Goal: Use online tool/utility: Utilize a website feature to perform a specific function

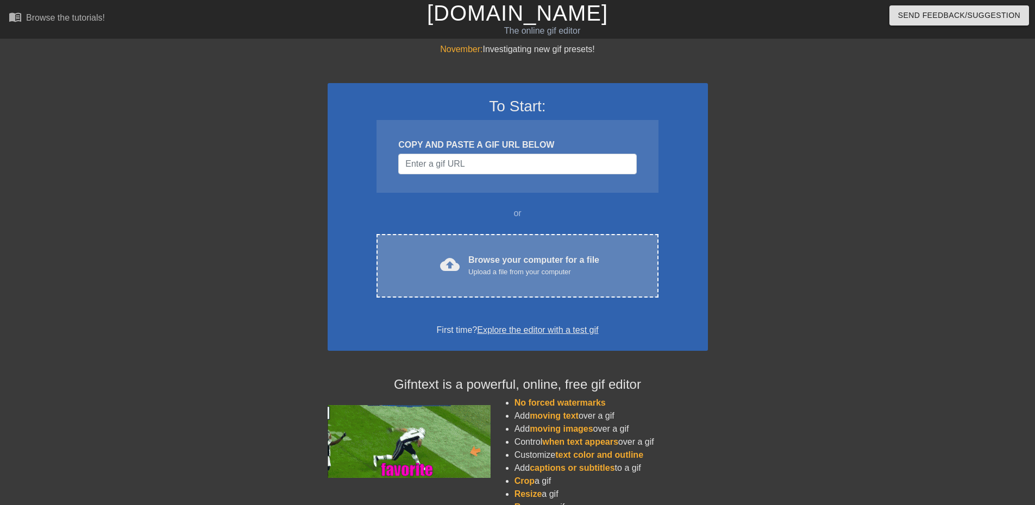
click at [488, 245] on div "cloud_upload Browse your computer for a file Upload a file from your computer C…" at bounding box center [516, 266] width 281 height 64
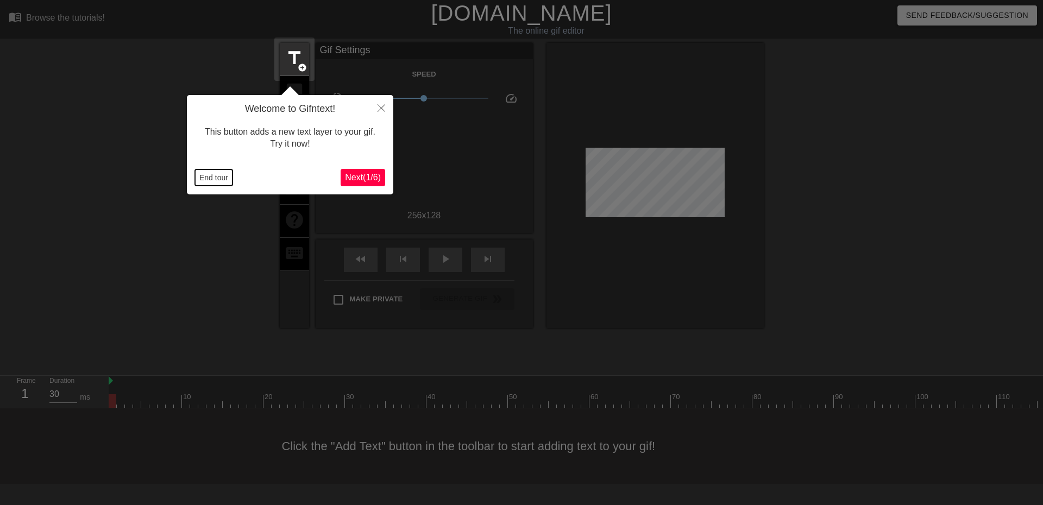
click at [198, 177] on button "End tour" at bounding box center [213, 177] width 37 height 16
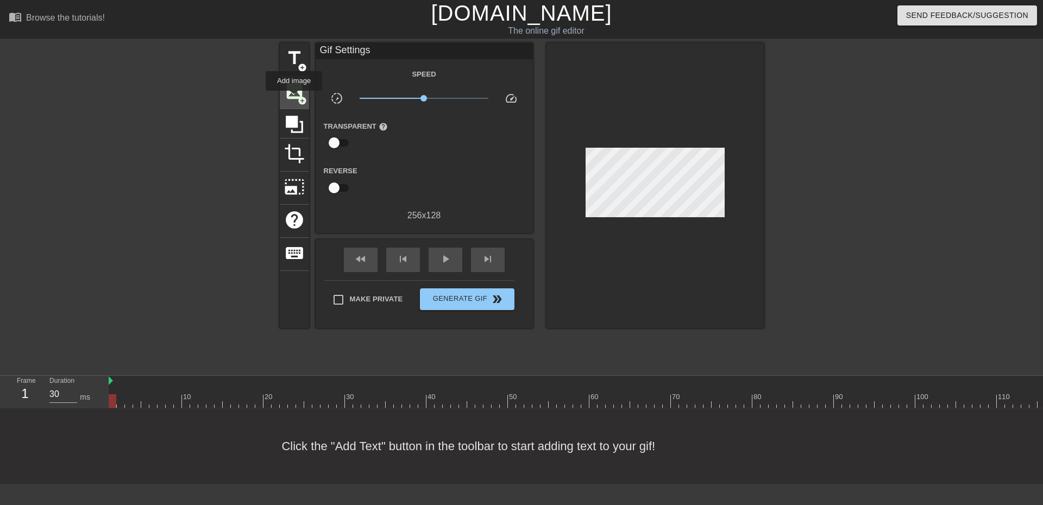
click at [298, 96] on span "add_circle" at bounding box center [302, 100] width 9 height 9
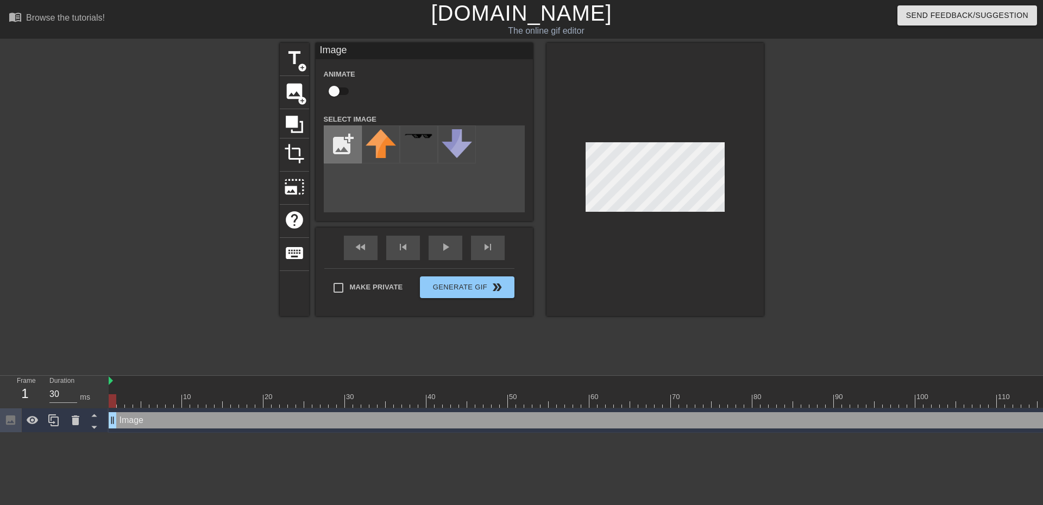
click at [343, 147] on input "file" at bounding box center [342, 144] width 37 height 37
type input "C:\fakepath\lithe-removebg-preview.png"
click at [382, 142] on img at bounding box center [380, 144] width 30 height 30
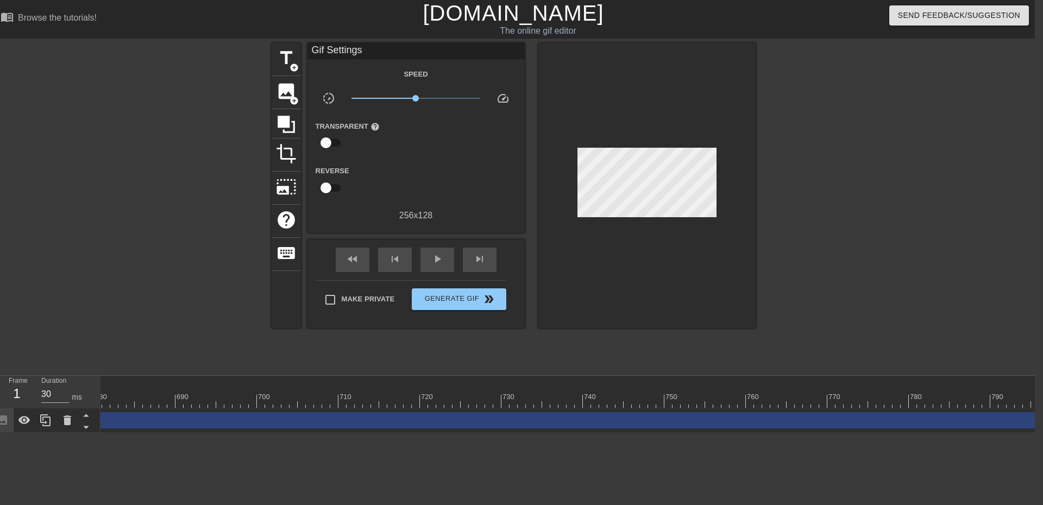
scroll to position [0, 5610]
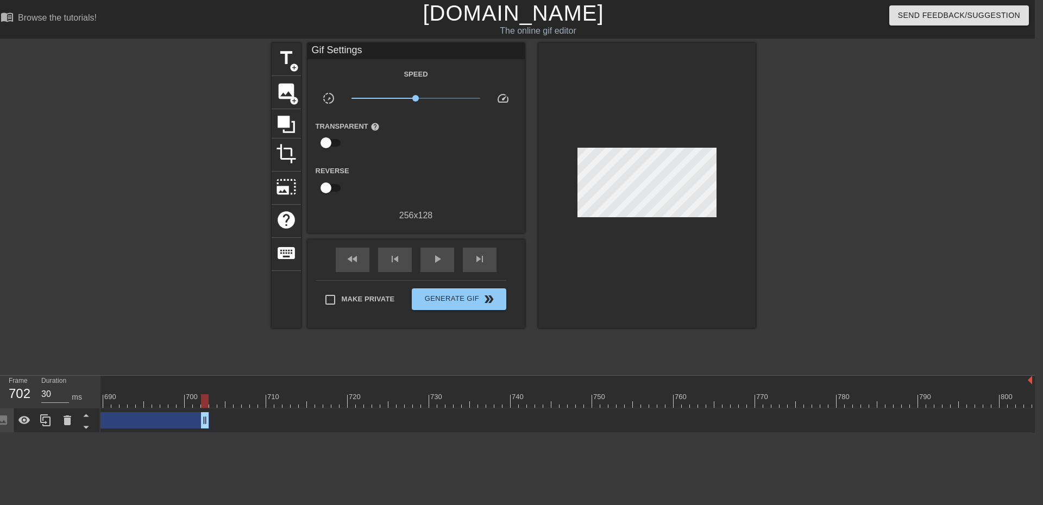
drag, startPoint x: 1027, startPoint y: 420, endPoint x: 202, endPoint y: 411, distance: 825.0
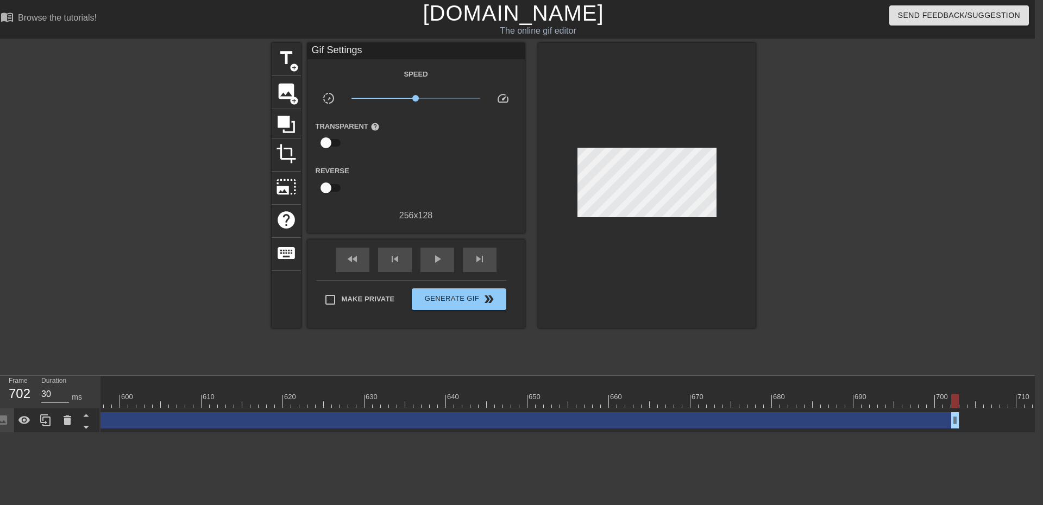
scroll to position [0, 4907]
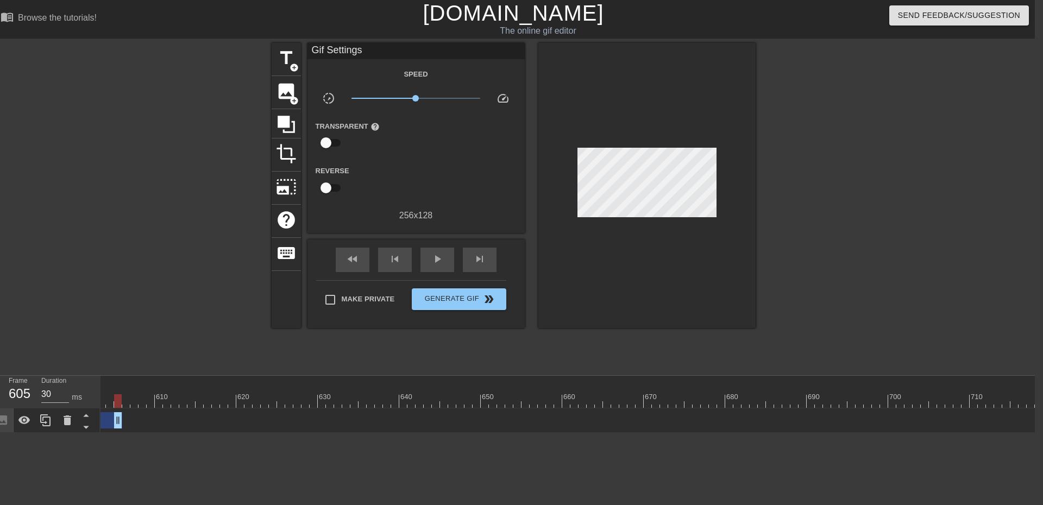
drag, startPoint x: 910, startPoint y: 422, endPoint x: 128, endPoint y: 421, distance: 782.6
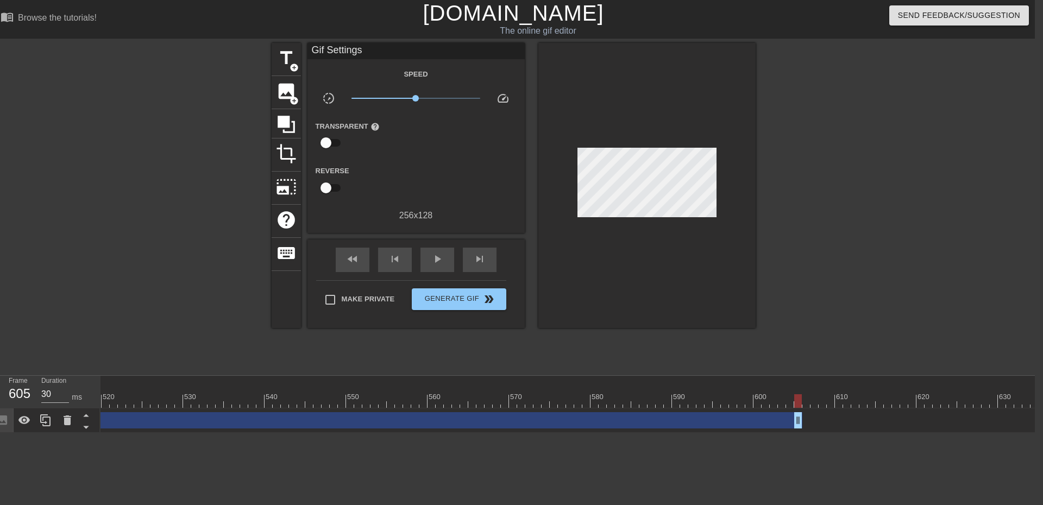
scroll to position [0, 4165]
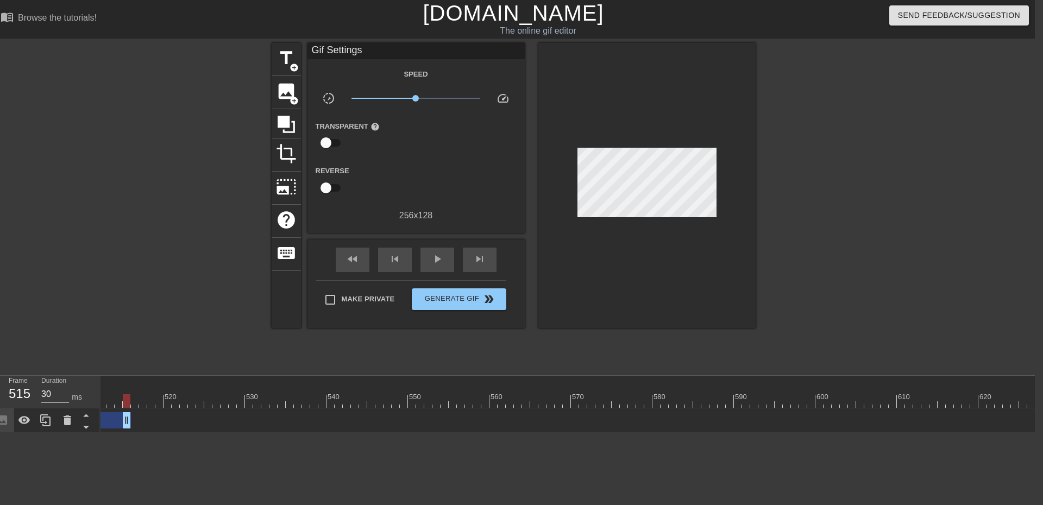
drag, startPoint x: 859, startPoint y: 422, endPoint x: 128, endPoint y: 403, distance: 731.2
click at [128, 403] on div "10 20 30 40 50 60 70 80 90 100 110 120 130 140 150 160" at bounding box center [567, 404] width 934 height 57
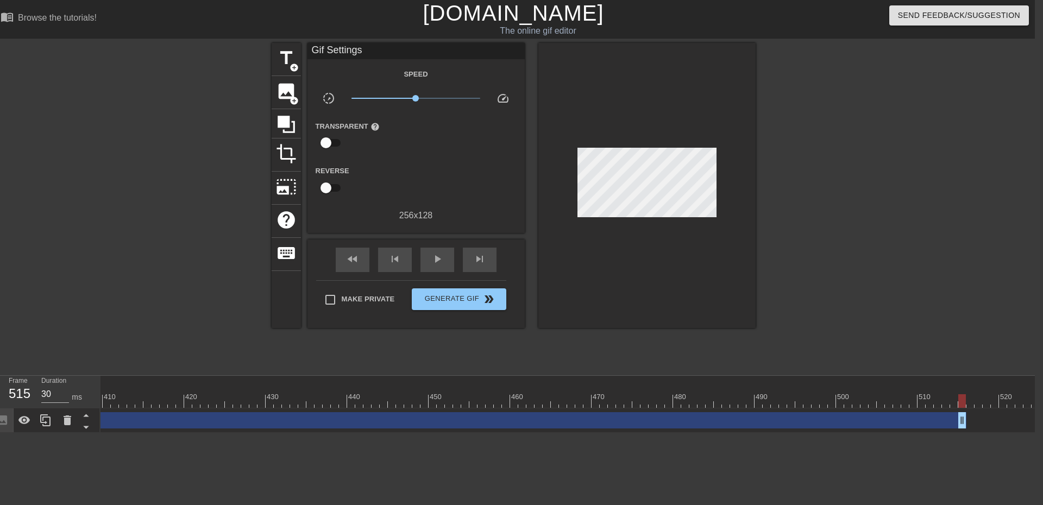
scroll to position [0, 3419]
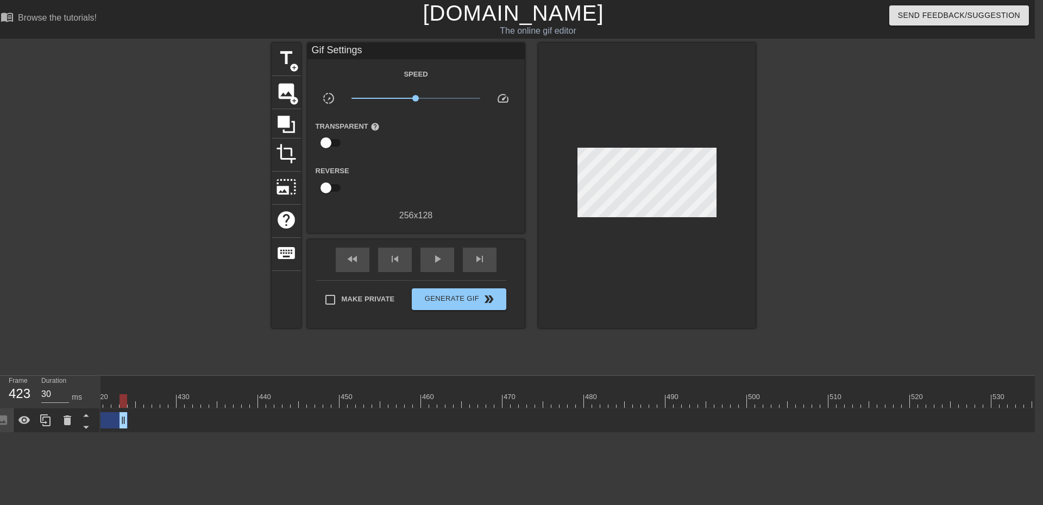
drag, startPoint x: 875, startPoint y: 424, endPoint x: 464, endPoint y: 433, distance: 411.8
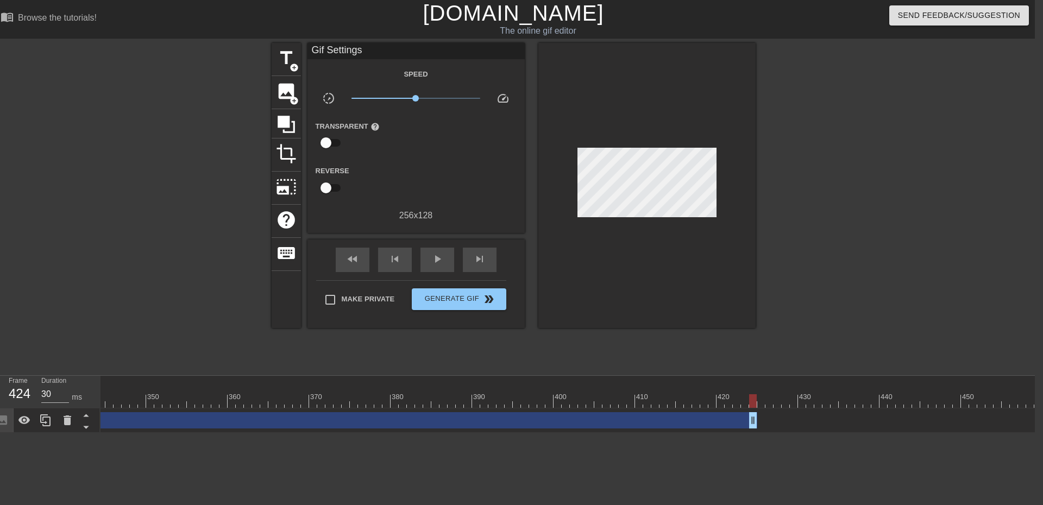
scroll to position [0, 2751]
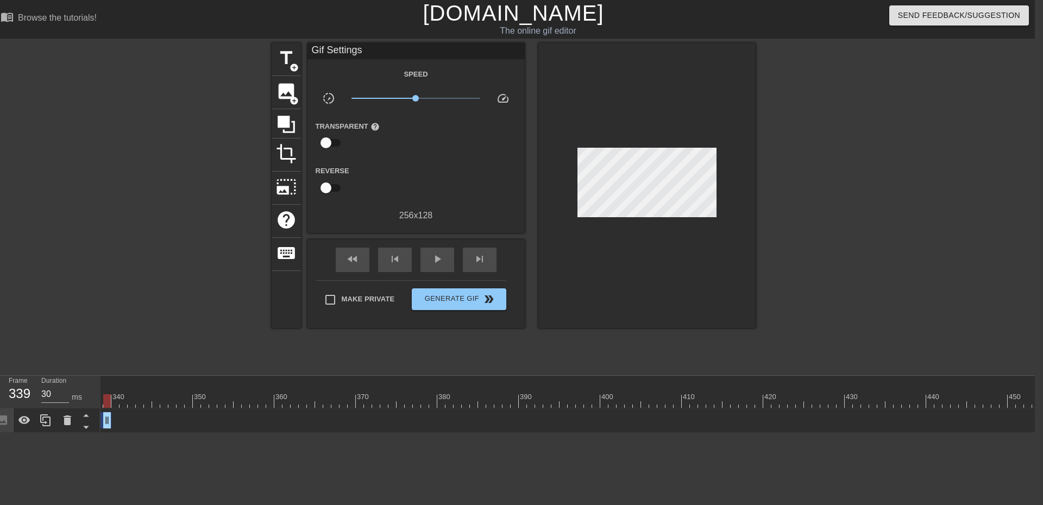
drag, startPoint x: 802, startPoint y: 423, endPoint x: 112, endPoint y: 415, distance: 689.2
click at [112, 415] on div "Image drag_handle drag_handle" at bounding box center [620, 420] width 6541 height 16
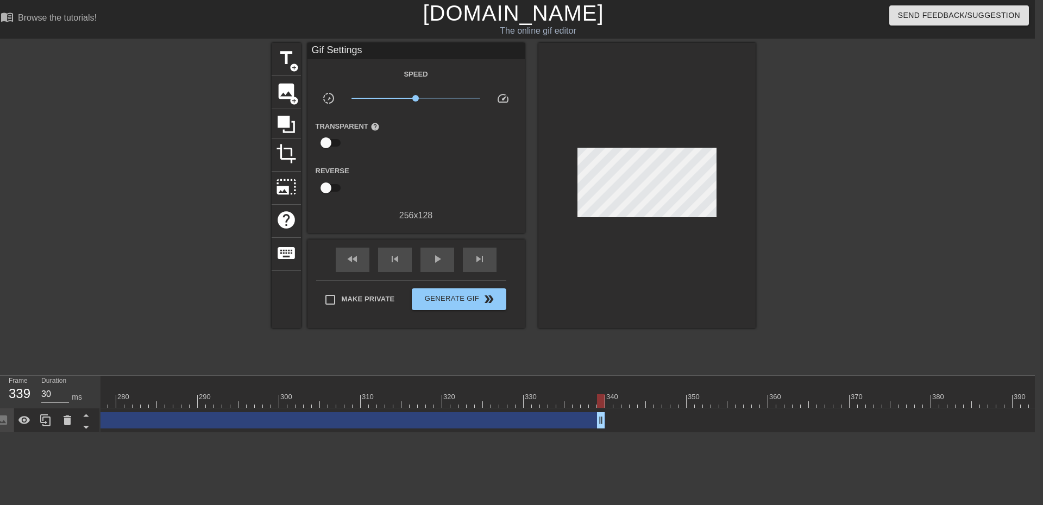
scroll to position [0, 2319]
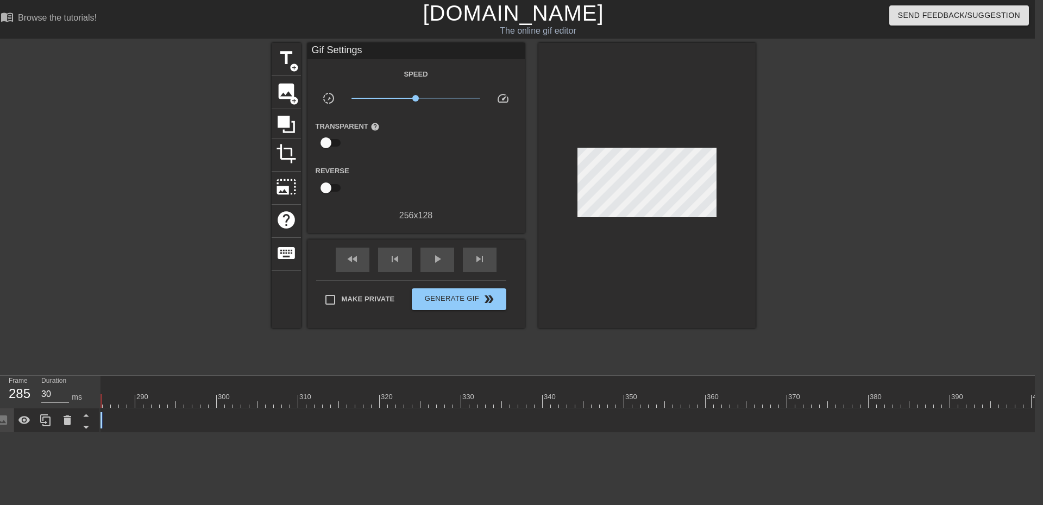
drag, startPoint x: 539, startPoint y: 414, endPoint x: 325, endPoint y: 420, distance: 213.5
click at [102, 433] on div "10 20 30 40 50 60 70 80 90 100 110 120 130 140 150 160" at bounding box center [567, 404] width 934 height 57
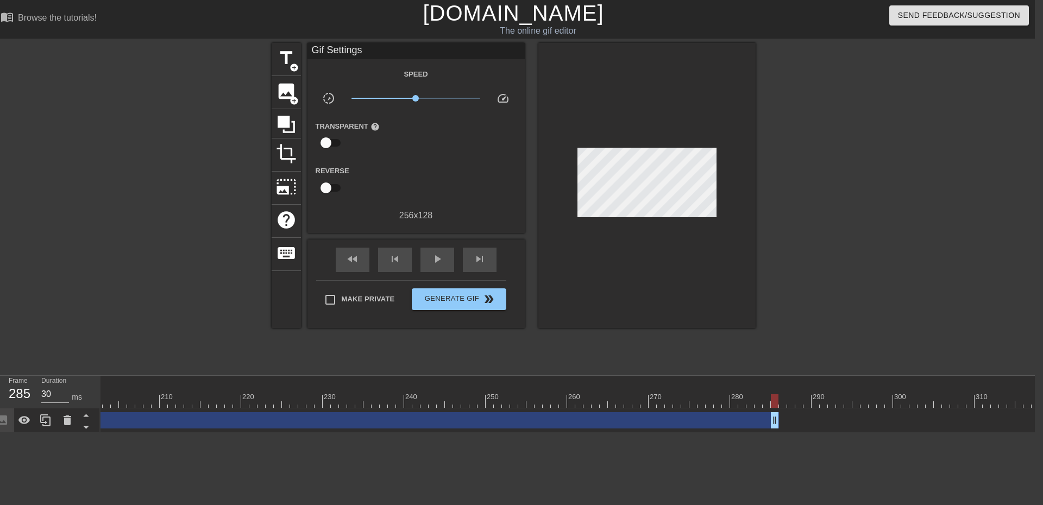
scroll to position [0, 1624]
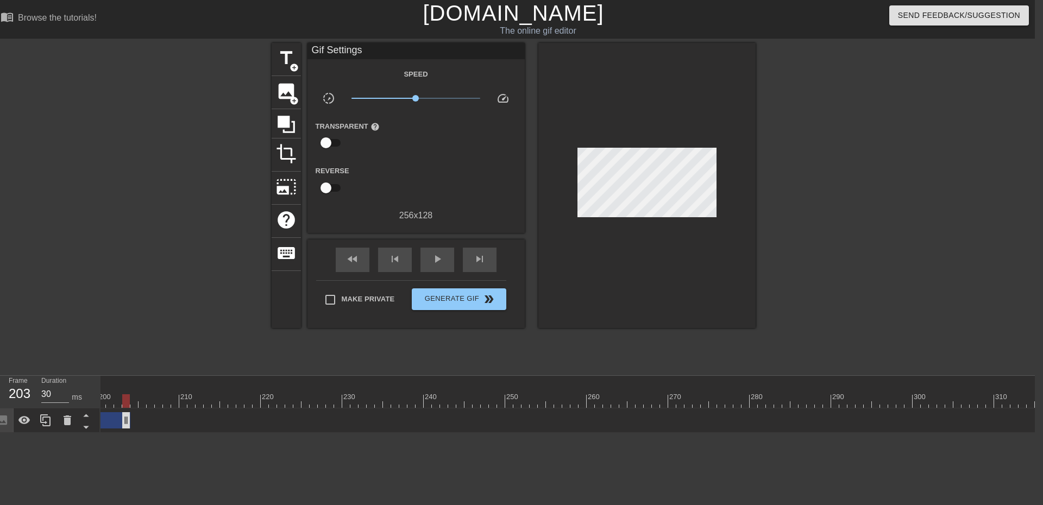
drag, startPoint x: 795, startPoint y: 418, endPoint x: 113, endPoint y: 425, distance: 681.6
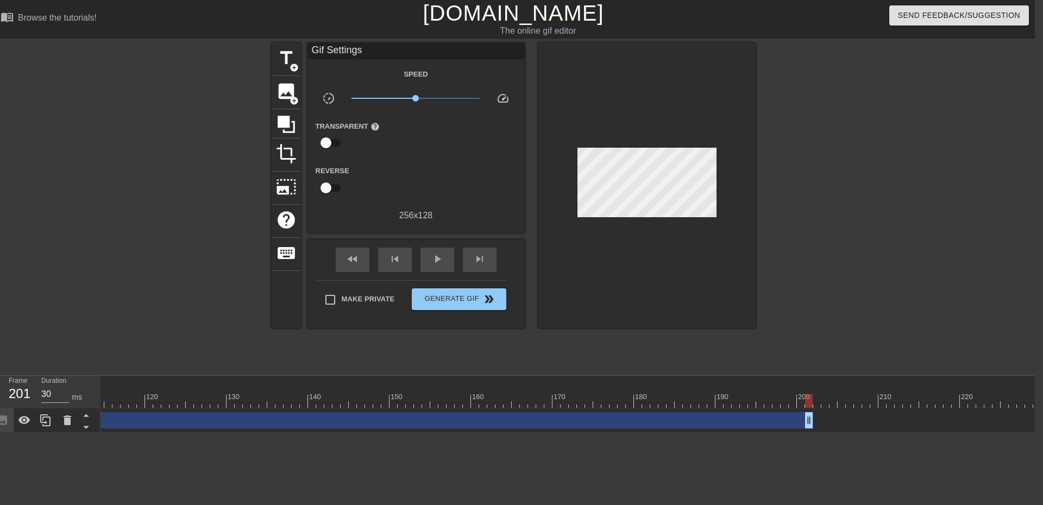
scroll to position [0, 960]
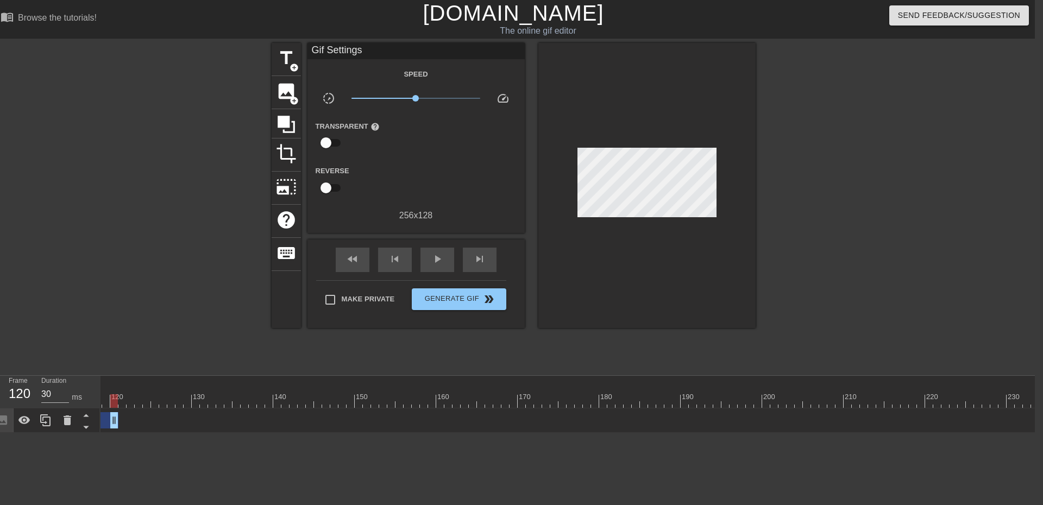
drag, startPoint x: 777, startPoint y: 422, endPoint x: 119, endPoint y: 420, distance: 657.7
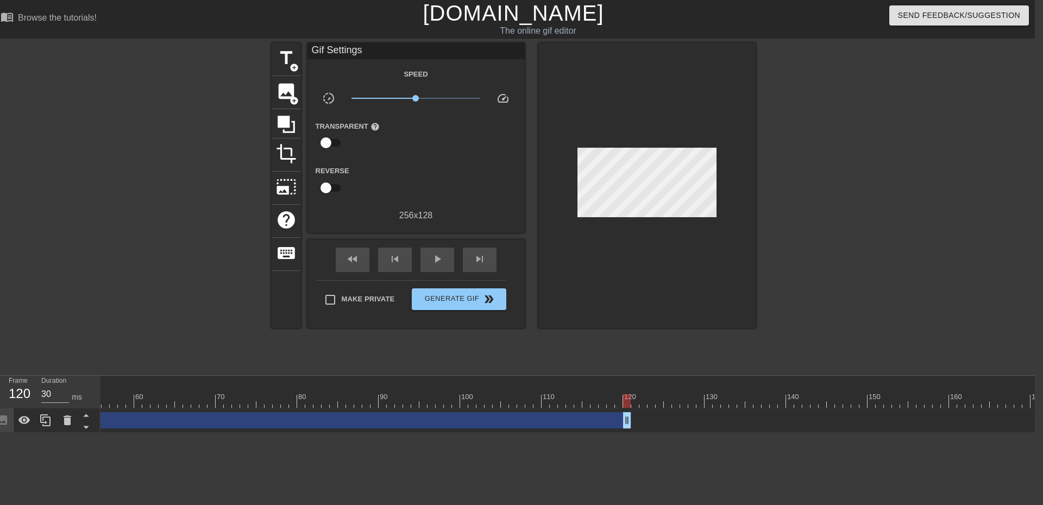
scroll to position [0, 0]
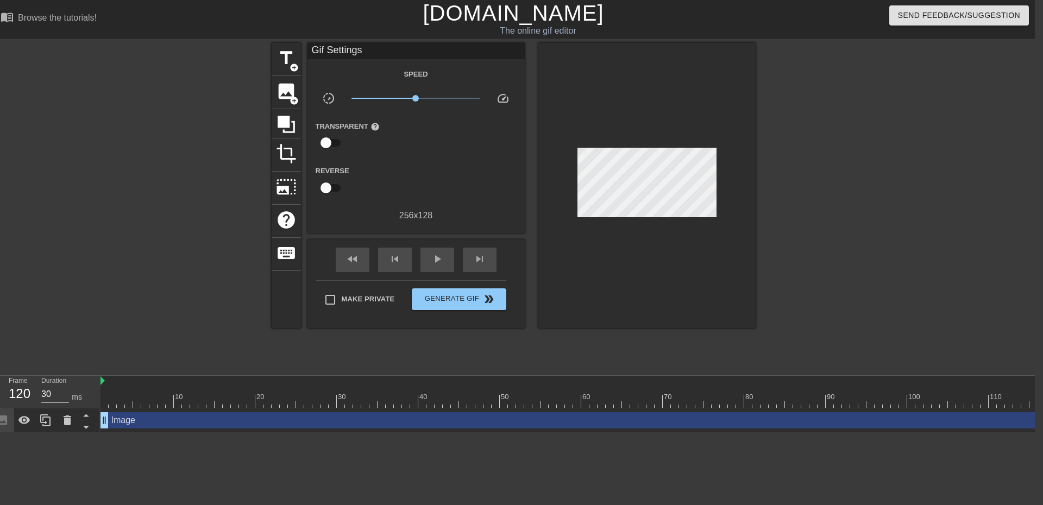
drag, startPoint x: 102, startPoint y: 382, endPoint x: 30, endPoint y: 377, distance: 71.9
click at [0, 401] on div "Frame 120 Duration 30 ms 10 20 30 40 50 60 70 80 90 100 110 120 130 140 150" at bounding box center [513, 404] width 1043 height 57
click at [451, 261] on div "play_arrow" at bounding box center [437, 260] width 34 height 24
click at [82, 416] on icon at bounding box center [86, 415] width 14 height 14
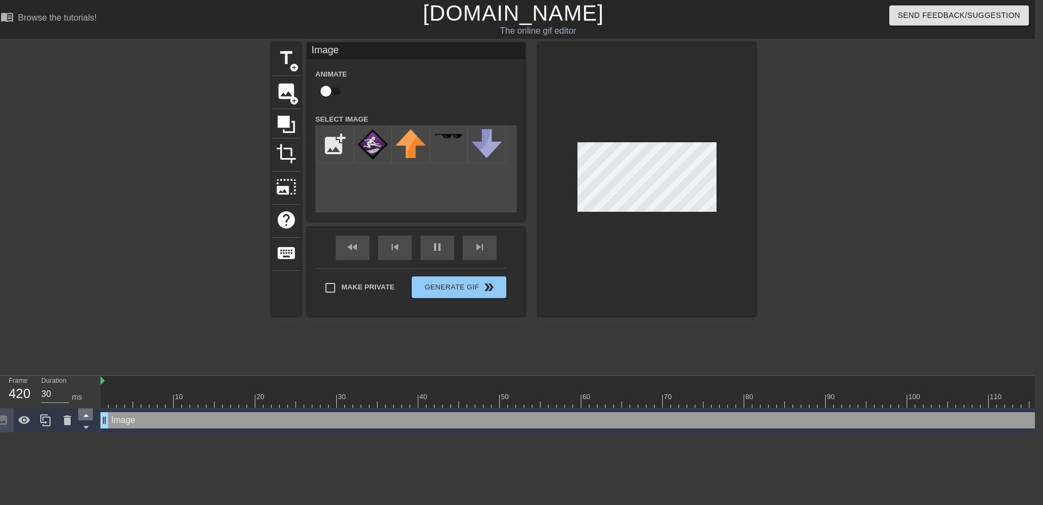
click at [89, 415] on icon at bounding box center [86, 415] width 14 height 14
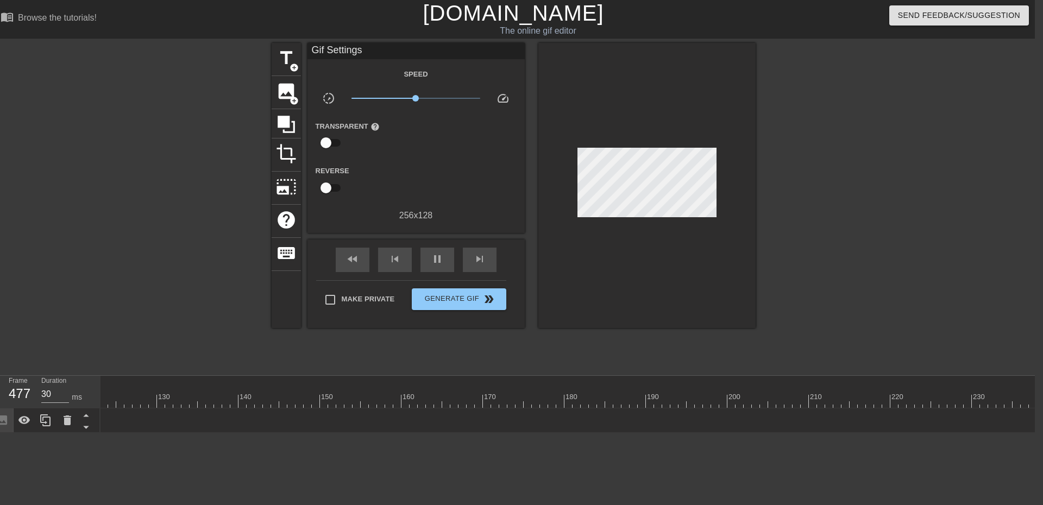
scroll to position [0, 851]
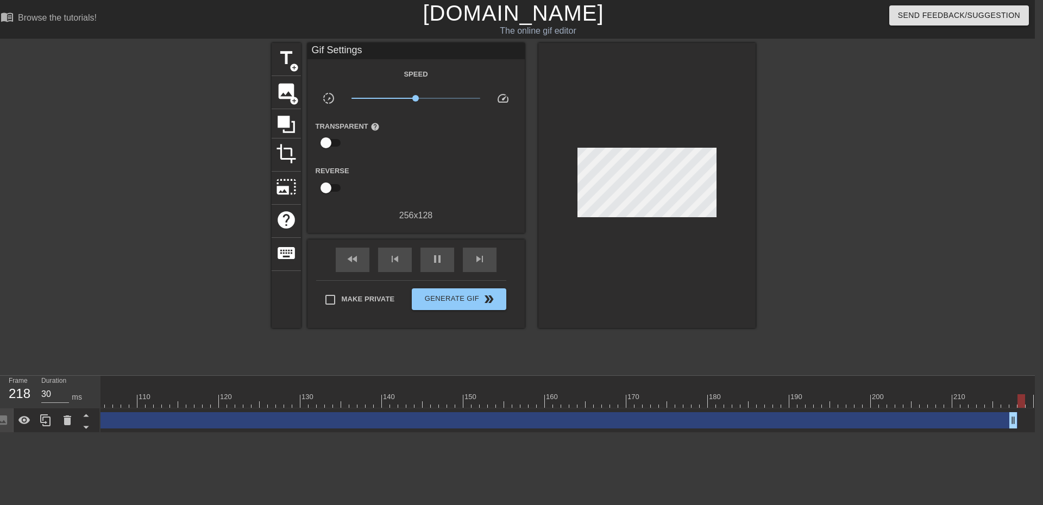
drag, startPoint x: 223, startPoint y: 422, endPoint x: 1011, endPoint y: 406, distance: 788.7
click at [1025, 404] on div "10 20 30 40 50 60 70 80 90 100 110 120 130 140 150 160" at bounding box center [567, 404] width 934 height 57
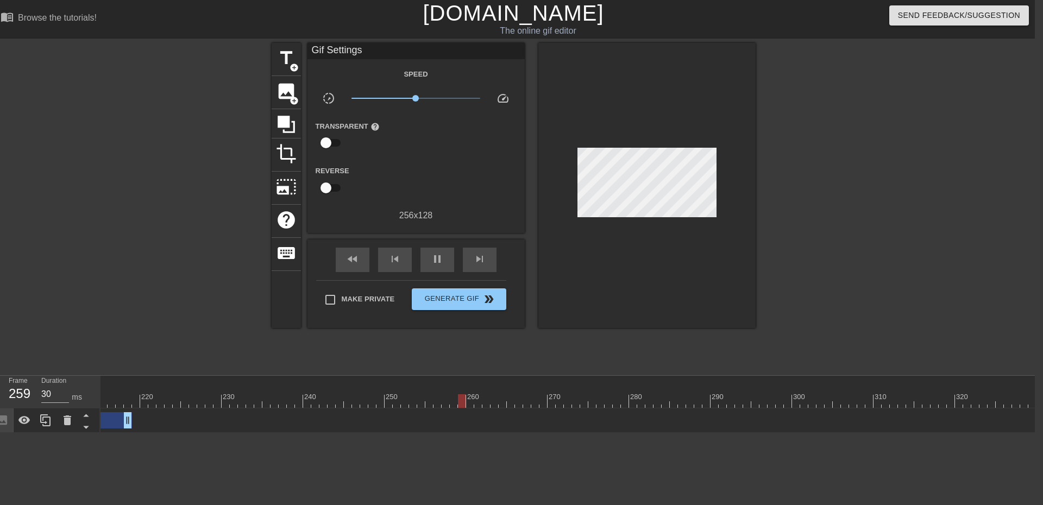
scroll to position [0, 1756]
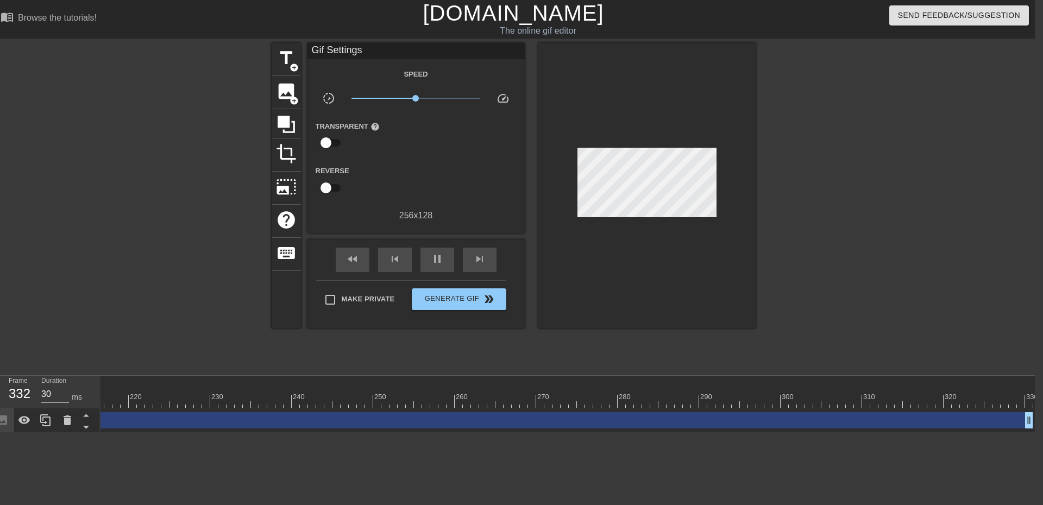
drag, startPoint x: 114, startPoint y: 417, endPoint x: 1013, endPoint y: 426, distance: 899.9
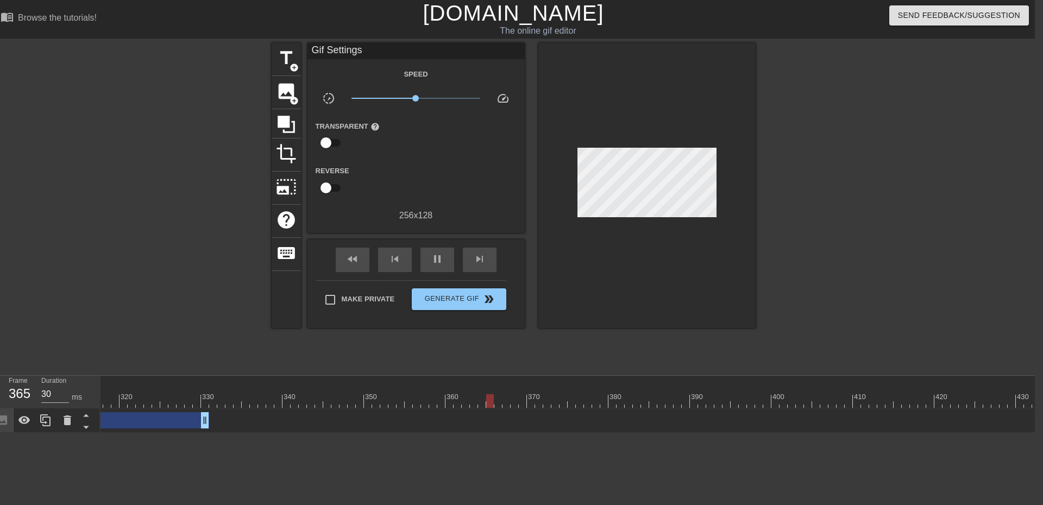
scroll to position [0, 2611]
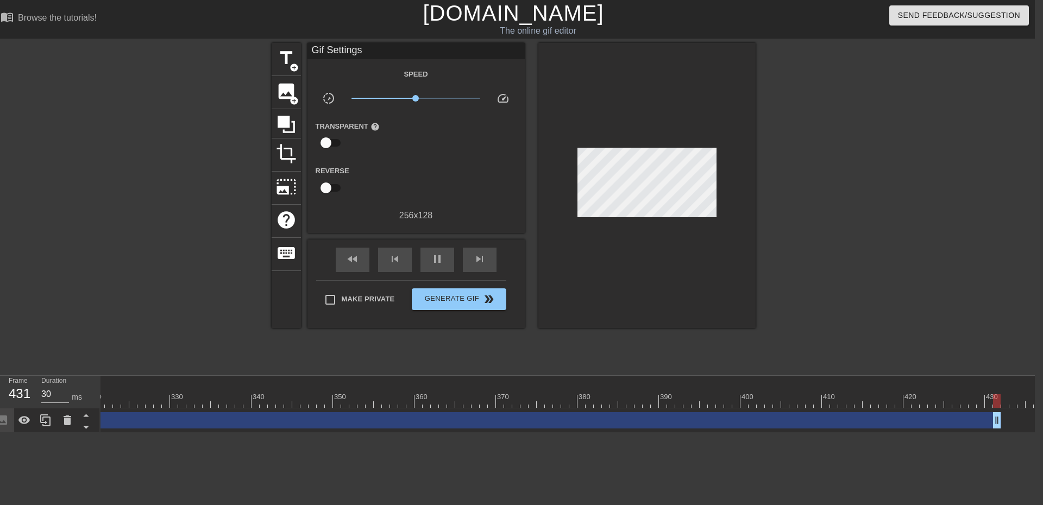
drag, startPoint x: 176, startPoint y: 418, endPoint x: 1002, endPoint y: 417, distance: 825.5
click at [1002, 417] on div "Image drag_handle drag_handle" at bounding box center [760, 420] width 6541 height 16
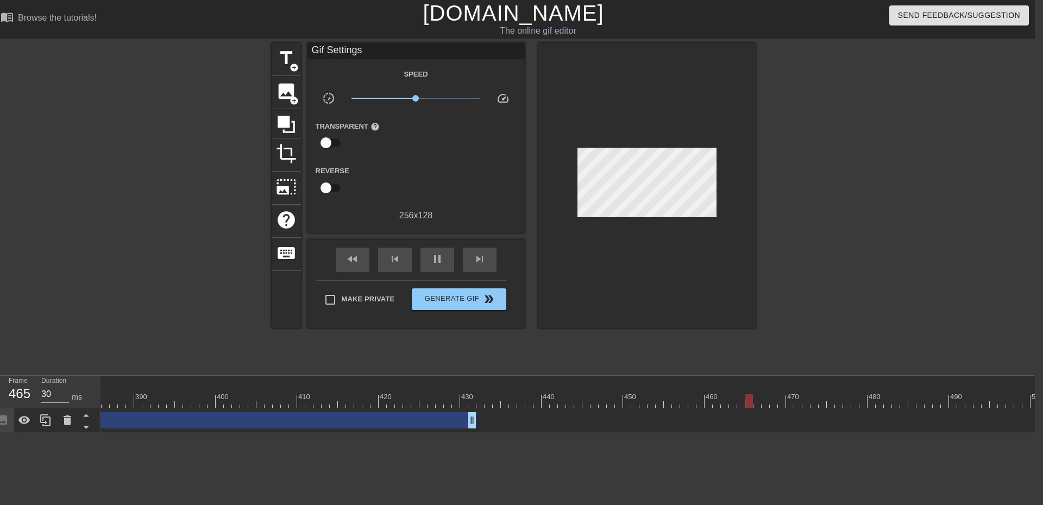
scroll to position [0, 3260]
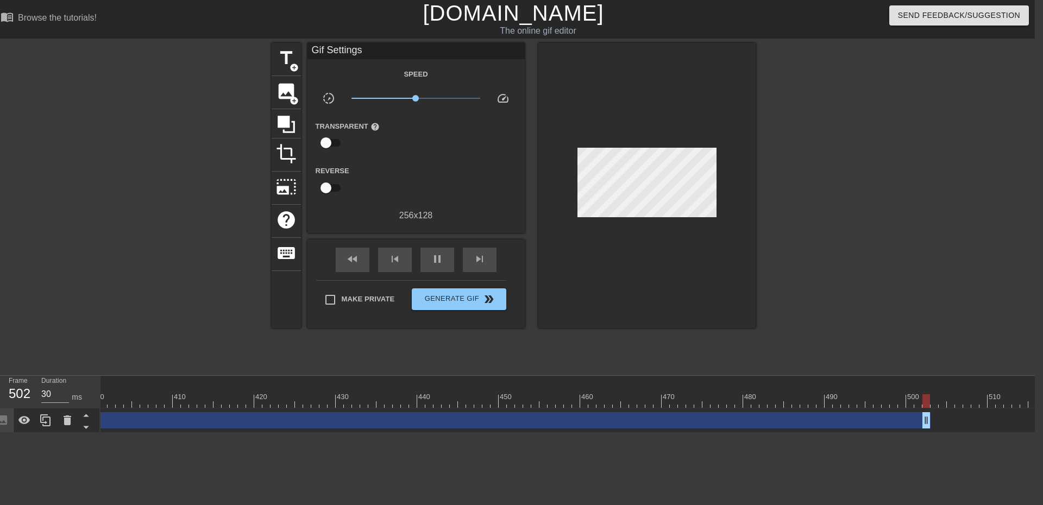
drag, startPoint x: 344, startPoint y: 419, endPoint x: 960, endPoint y: 412, distance: 615.9
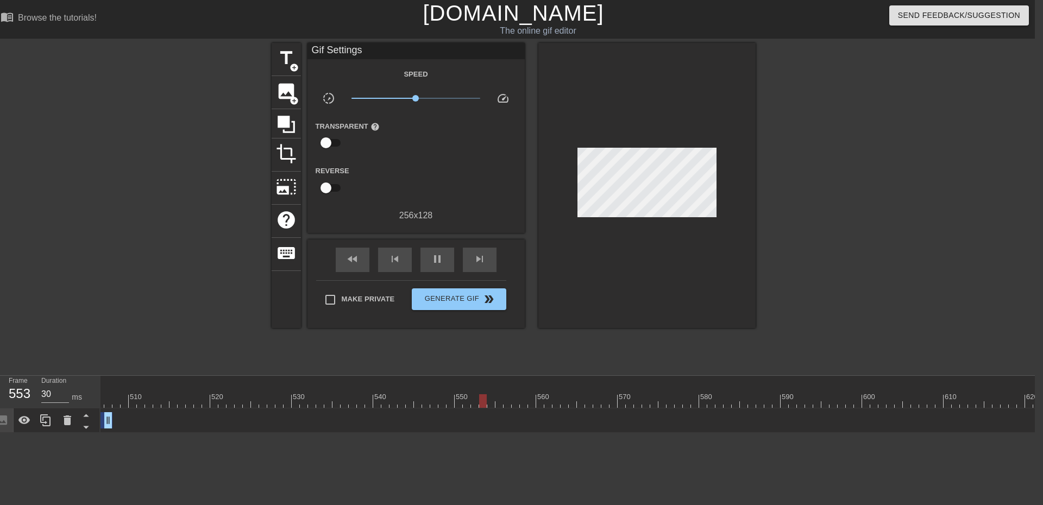
scroll to position [0, 4079]
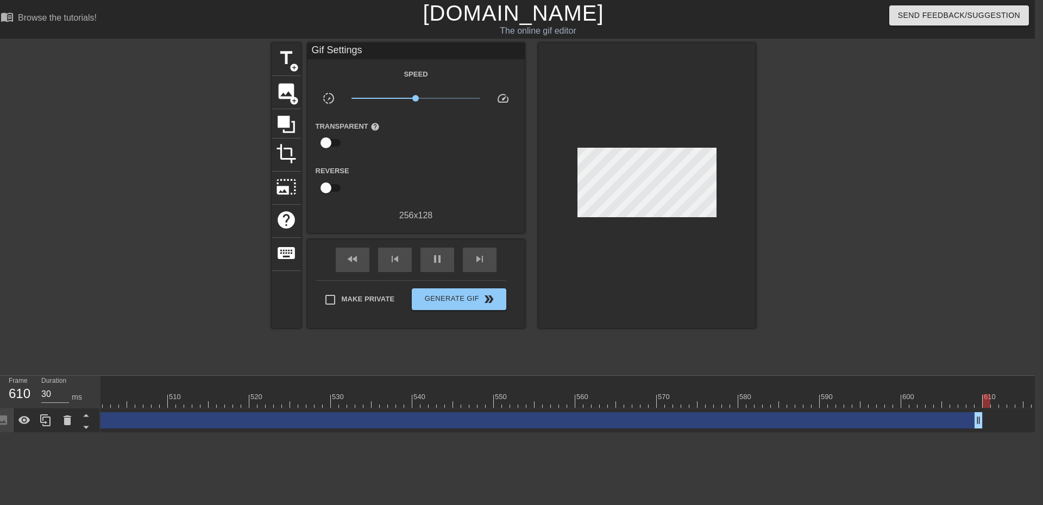
drag, startPoint x: 146, startPoint y: 423, endPoint x: 982, endPoint y: 422, distance: 836.3
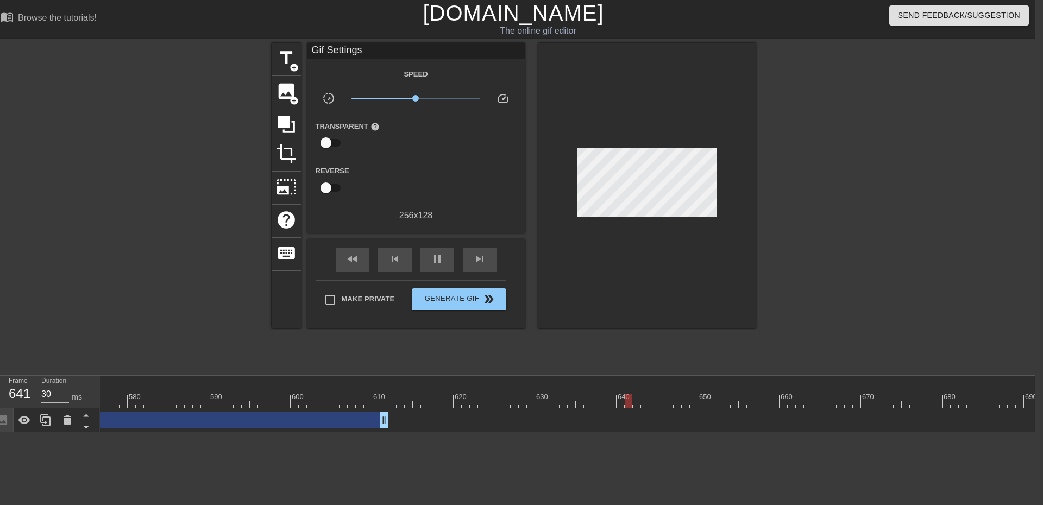
scroll to position [0, 4732]
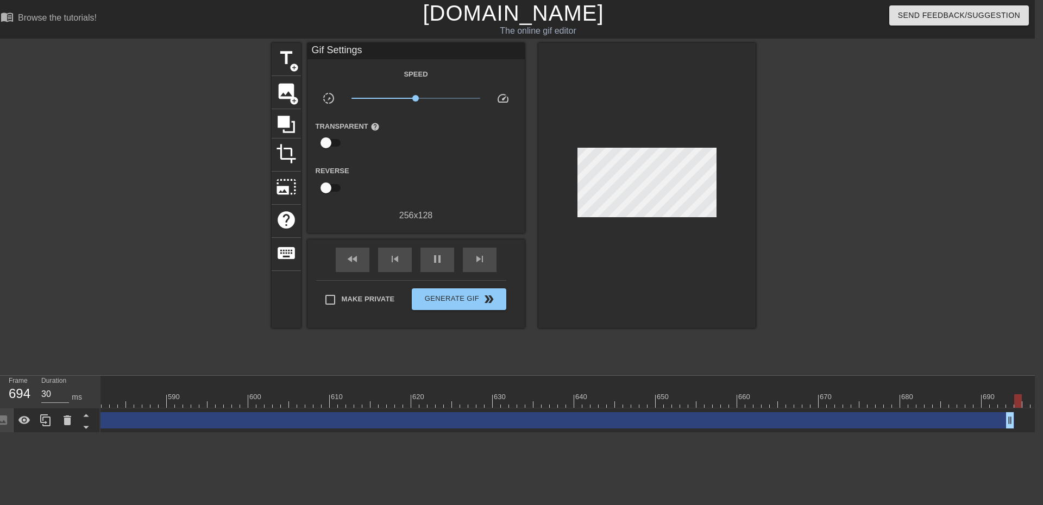
drag, startPoint x: 342, startPoint y: 422, endPoint x: 1013, endPoint y: 419, distance: 671.2
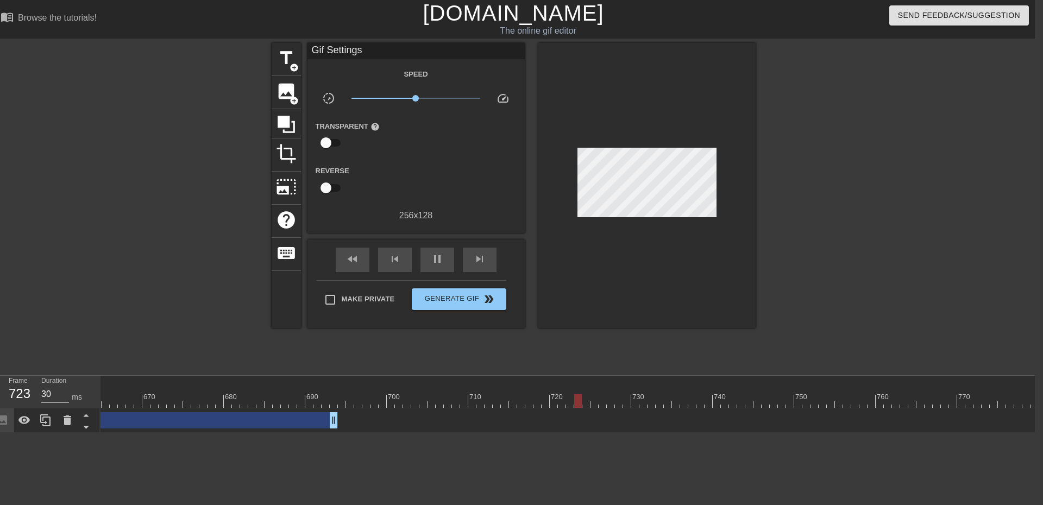
scroll to position [0, 5412]
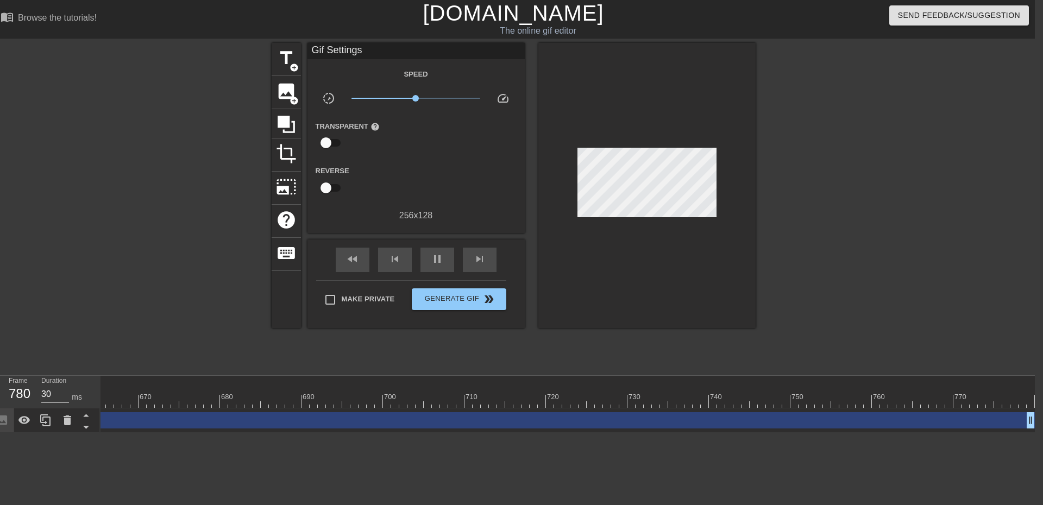
drag, startPoint x: 331, startPoint y: 423, endPoint x: 1034, endPoint y: 420, distance: 703.3
drag, startPoint x: 832, startPoint y: 419, endPoint x: 1132, endPoint y: 417, distance: 299.8
click at [1034, 417] on html "menu_book Browse the tutorials! [DOMAIN_NAME] The online gif editor Send Feedba…" at bounding box center [513, 216] width 1043 height 433
click at [822, 206] on div at bounding box center [849, 206] width 163 height 326
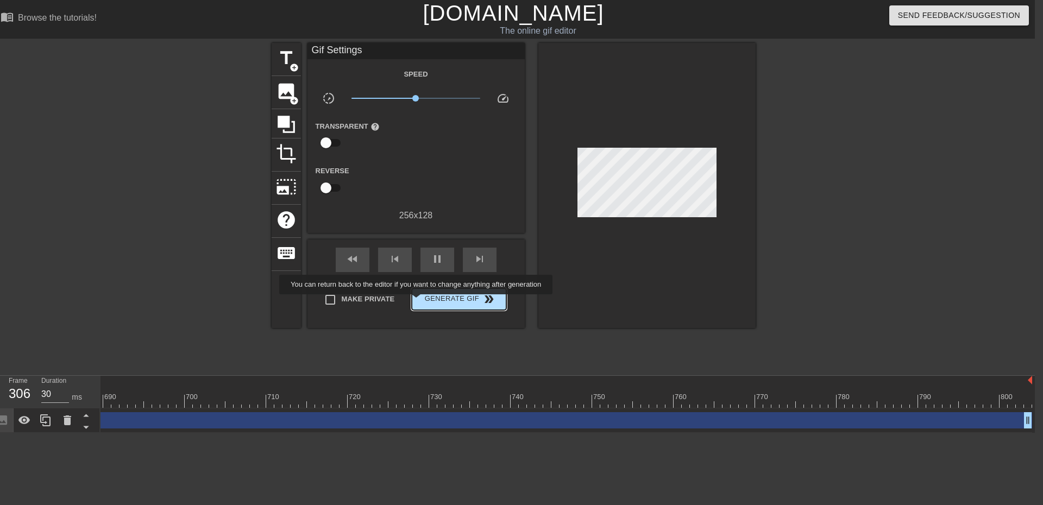
click at [444, 294] on span "Generate Gif double_arrow" at bounding box center [458, 299] width 85 height 13
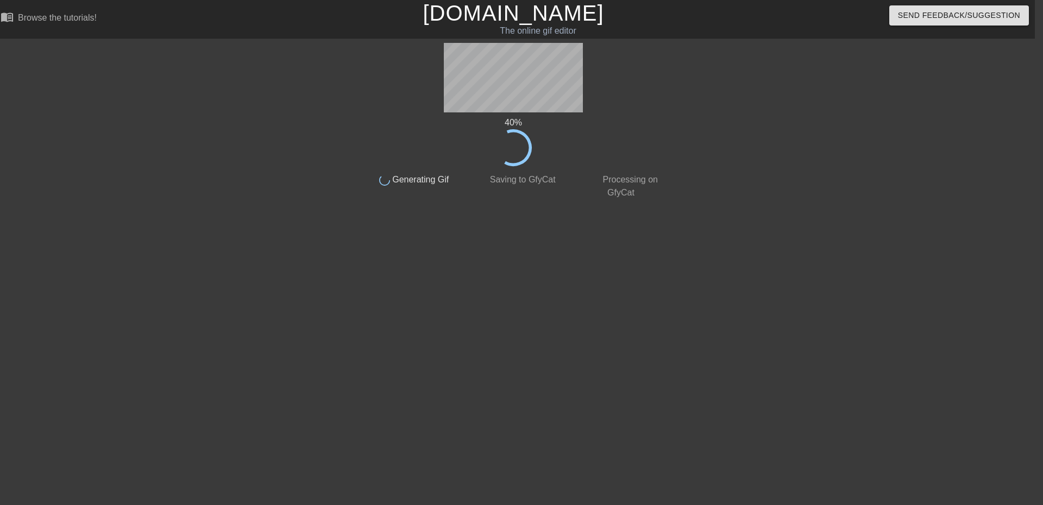
click at [307, 199] on div at bounding box center [265, 206] width 163 height 326
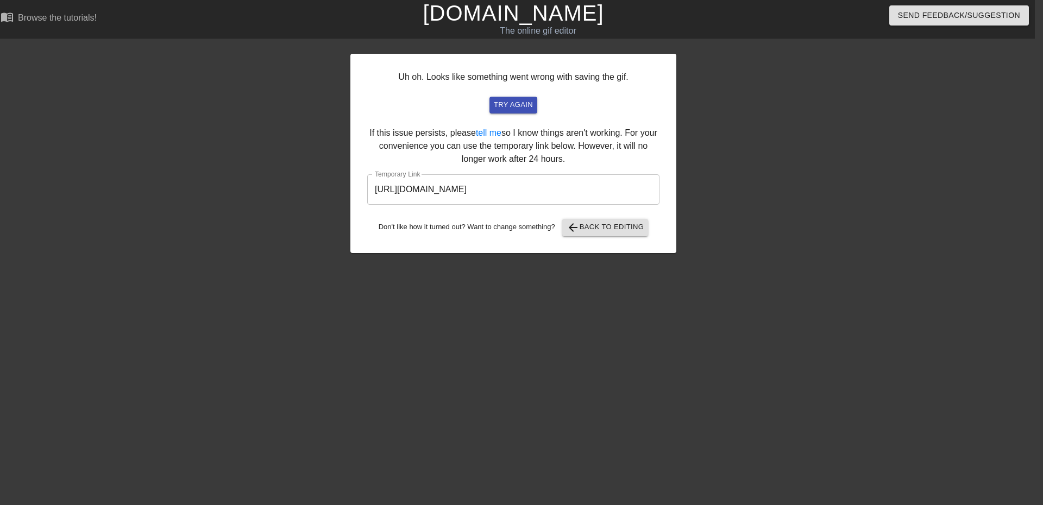
click at [602, 194] on input "[URL][DOMAIN_NAME]" at bounding box center [513, 189] width 292 height 30
click at [603, 194] on input "[URL][DOMAIN_NAME]" at bounding box center [513, 189] width 292 height 30
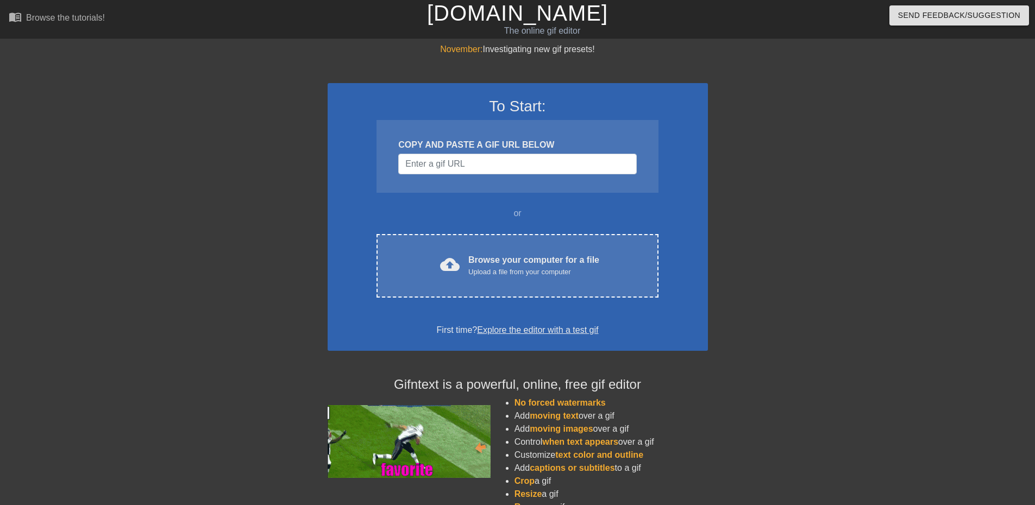
click at [264, 172] on div at bounding box center [233, 206] width 163 height 326
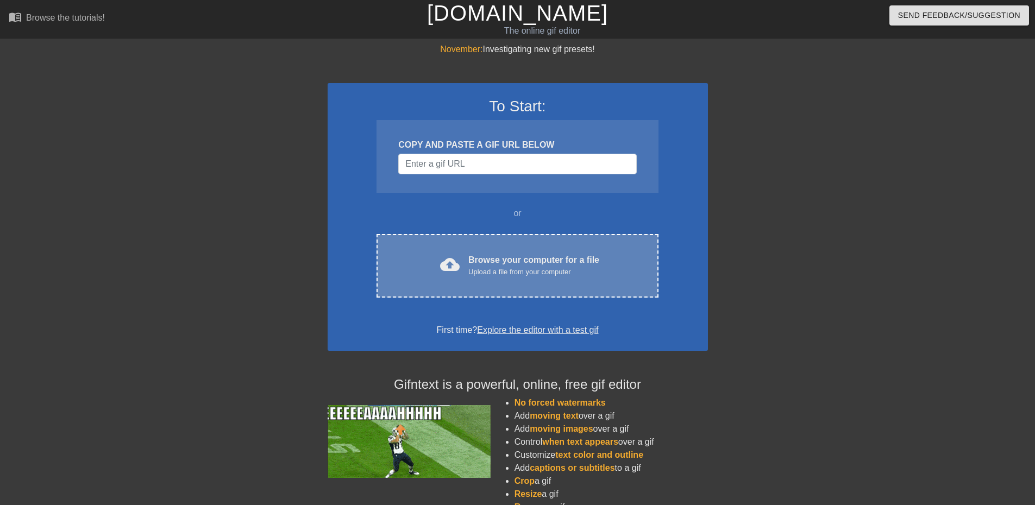
click at [486, 260] on div "Browse your computer for a file Upload a file from your computer" at bounding box center [533, 266] width 131 height 24
